Goal: Task Accomplishment & Management: Manage account settings

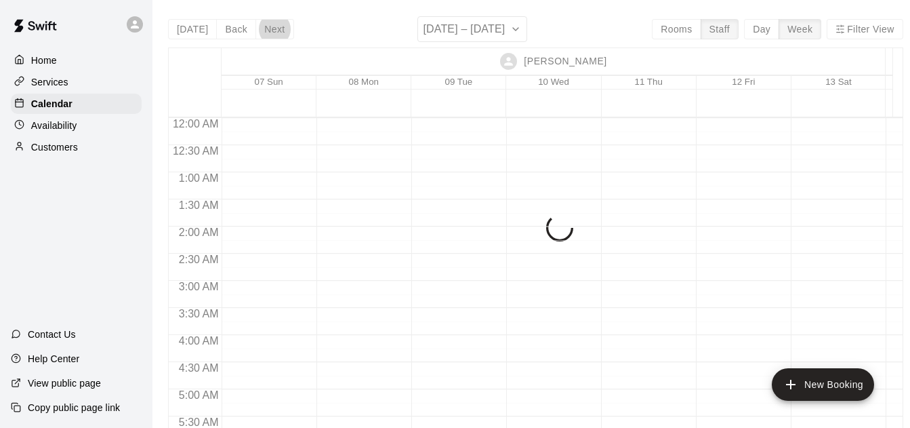
scroll to position [808, 0]
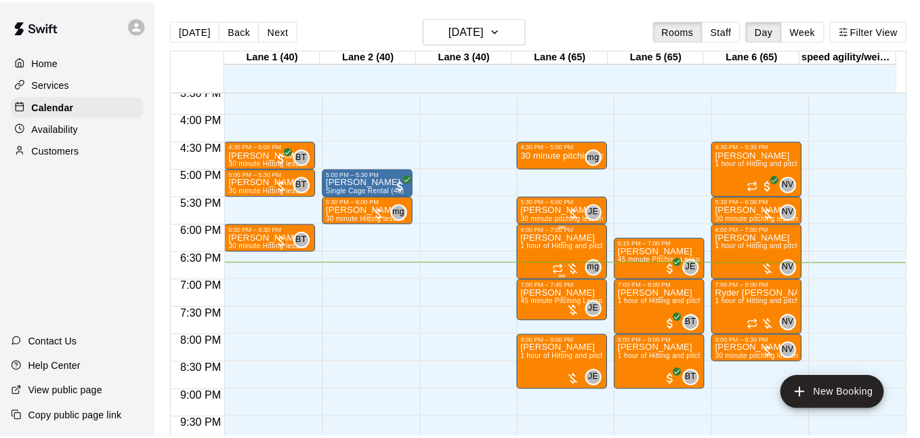
scroll to position [843, 0]
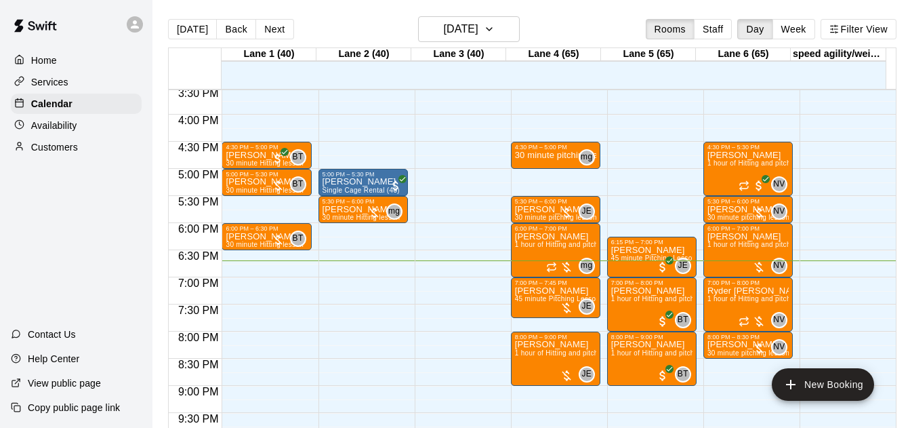
click at [713, 28] on button "Staff" at bounding box center [713, 29] width 39 height 20
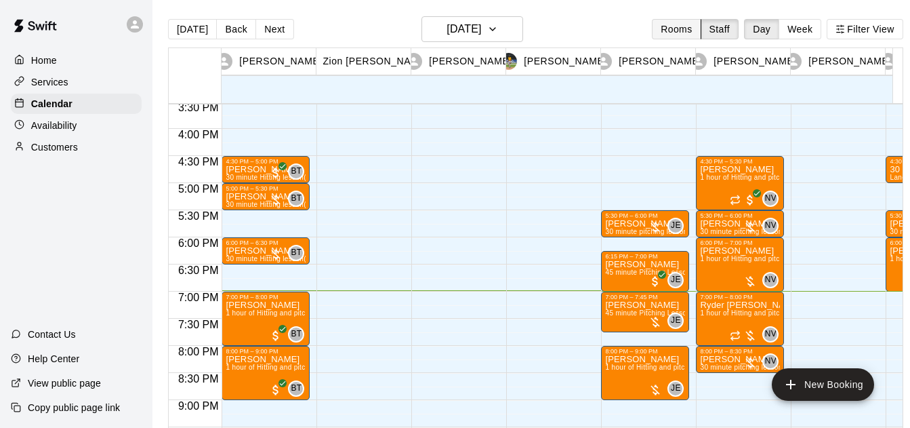
click at [697, 33] on button "Rooms" at bounding box center [676, 29] width 49 height 20
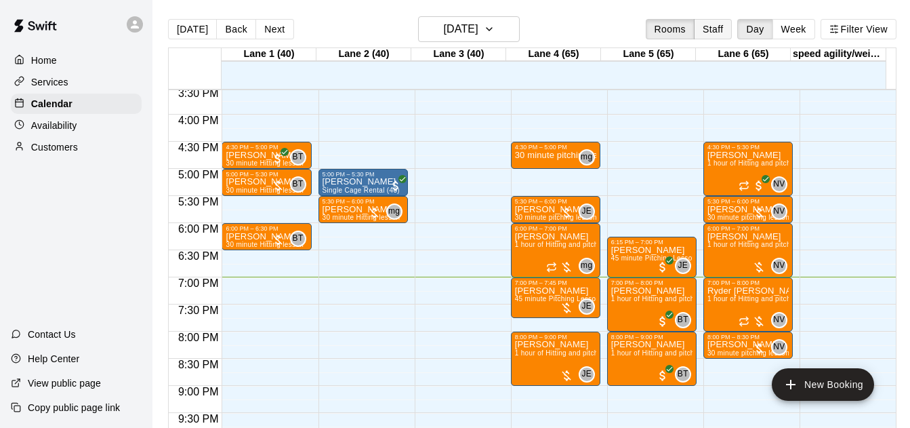
click at [721, 30] on button "Staff" at bounding box center [713, 29] width 39 height 20
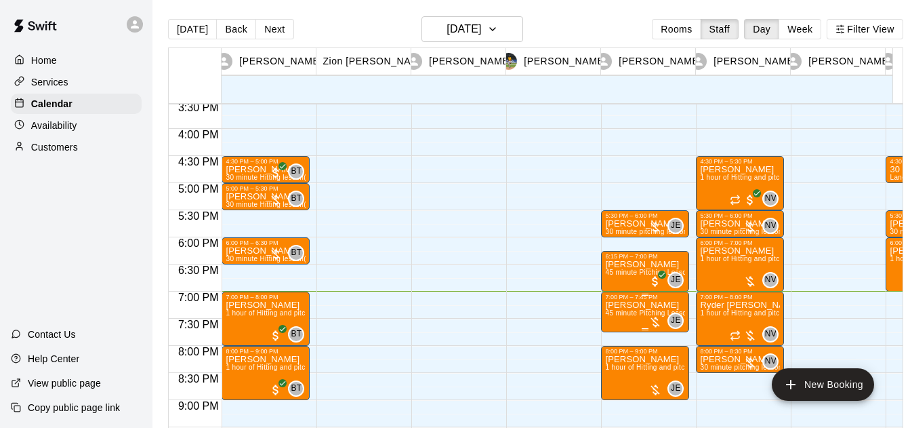
click at [638, 314] on span "45 minute Pitching Lesson (Lane 4 (65))" at bounding box center [668, 312] width 127 height 7
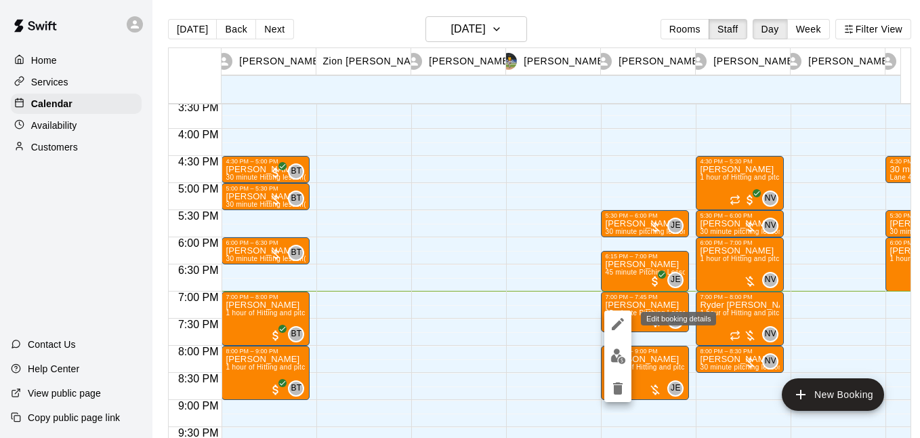
click at [620, 325] on icon "edit" at bounding box center [618, 324] width 16 height 16
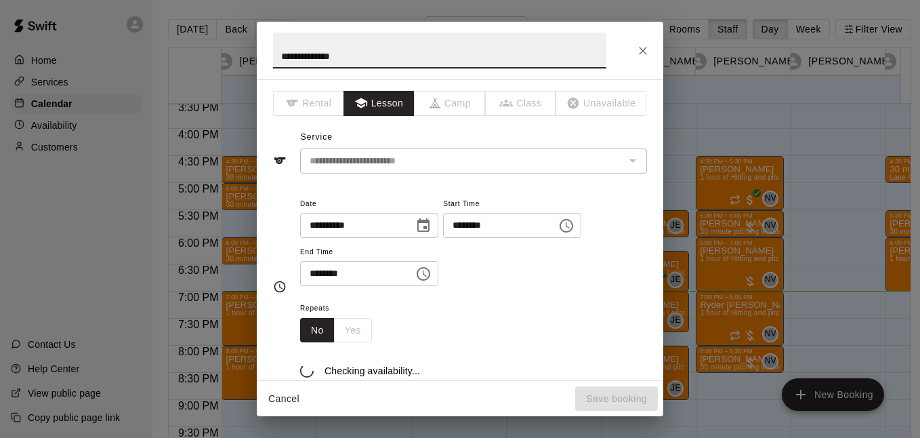
type input "**********"
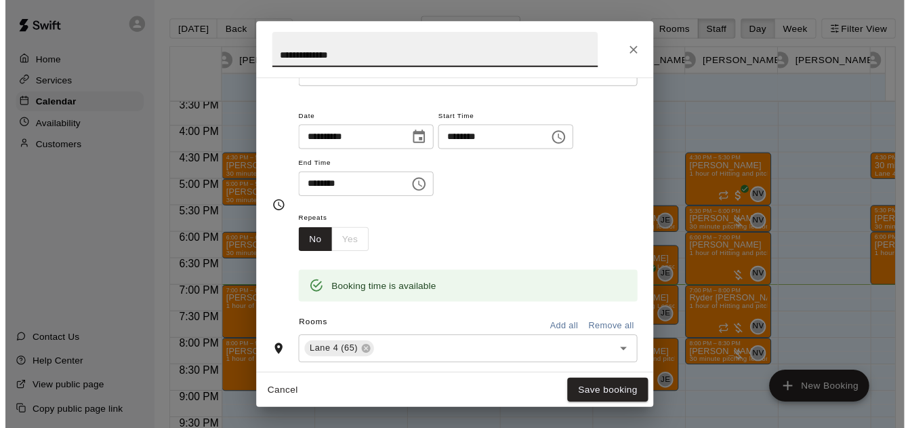
scroll to position [90, 0]
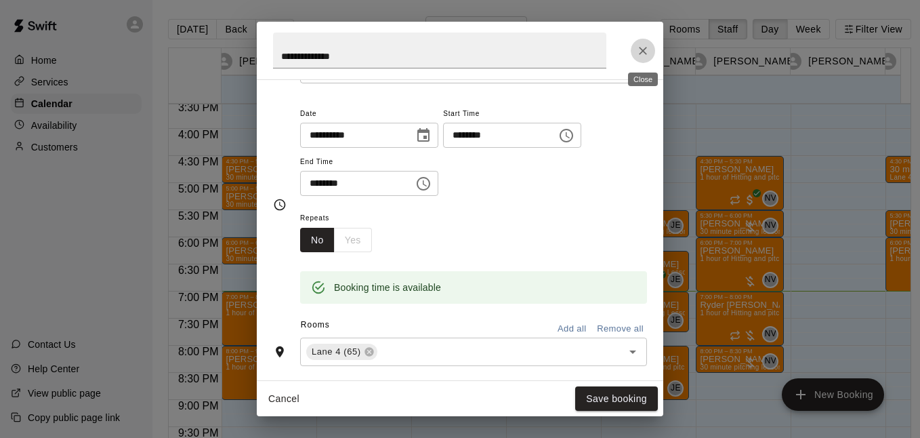
click at [645, 53] on icon "Close" at bounding box center [643, 51] width 8 height 8
